Goal: Task Accomplishment & Management: Use online tool/utility

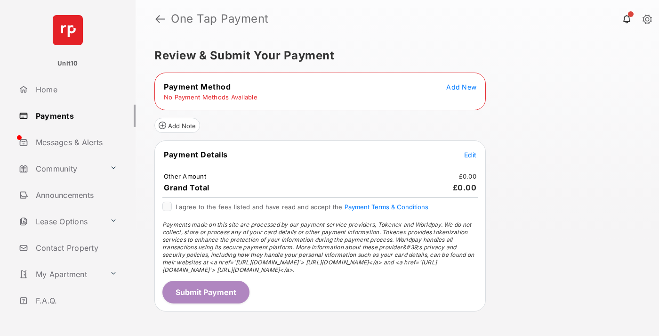
click at [462, 87] on span "Add New" at bounding box center [462, 87] width 30 height 8
